Goal: Task Accomplishment & Management: Complete application form

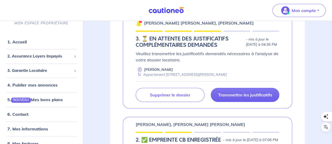
scroll to position [105, 0]
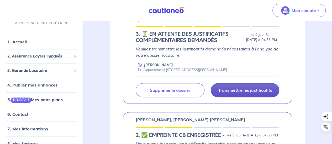
click at [228, 90] on p "Transmettre les justificatifs" at bounding box center [245, 90] width 54 height 5
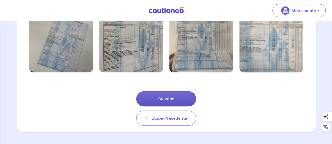
click at [183, 98] on button "Suivant" at bounding box center [166, 98] width 60 height 15
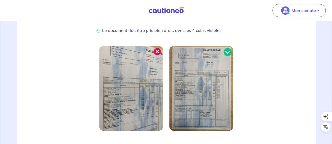
scroll to position [190, 0]
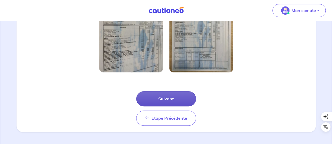
click at [183, 99] on button "Suivant" at bounding box center [166, 98] width 60 height 15
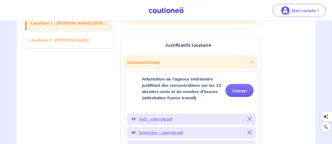
scroll to position [183, 0]
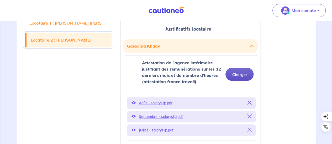
click at [239, 76] on button "Charger" at bounding box center [239, 74] width 28 height 13
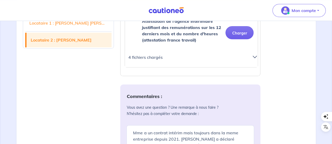
scroll to position [236, 0]
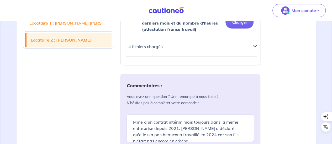
click at [253, 46] on icon at bounding box center [254, 46] width 4 height 4
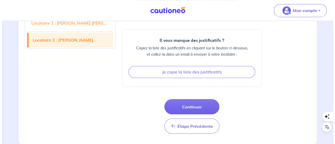
scroll to position [423, 0]
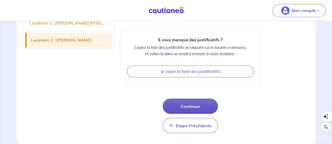
click at [199, 106] on button "Continuer" at bounding box center [190, 106] width 55 height 15
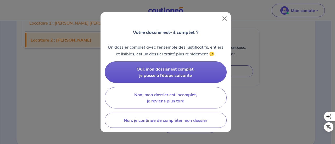
click at [165, 72] on button "Oui, mon dossier est complet, je passe à l’étape suivante" at bounding box center [166, 72] width 122 height 21
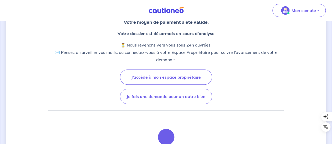
scroll to position [79, 0]
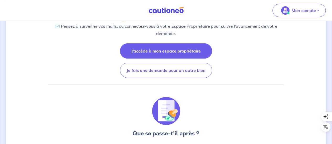
click at [174, 51] on button "J’accède à mon espace propriétaire" at bounding box center [166, 51] width 92 height 15
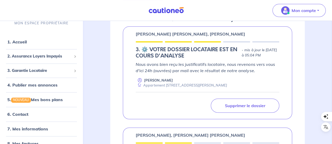
scroll to position [79, 0]
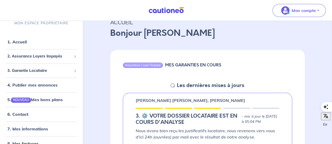
scroll to position [79, 0]
